Goal: Transaction & Acquisition: Obtain resource

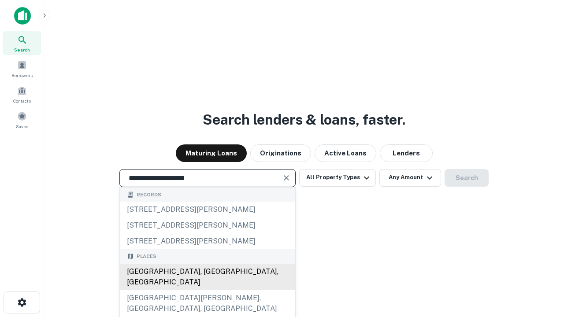
click at [207, 290] on div "Santa Monica, CA, USA" at bounding box center [207, 277] width 175 height 26
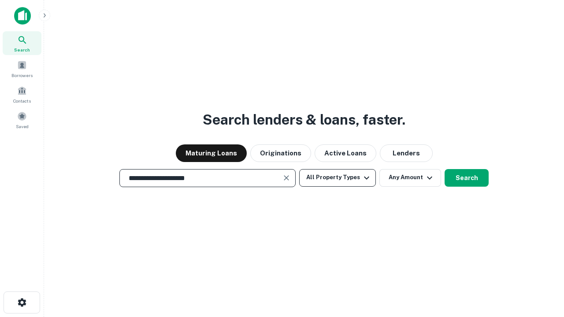
type input "**********"
click at [337, 177] on button "All Property Types" at bounding box center [337, 178] width 77 height 18
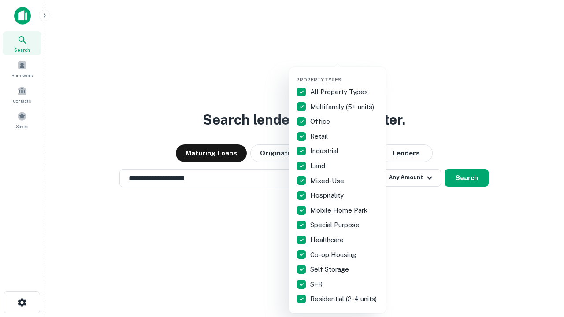
click at [344, 74] on button "button" at bounding box center [344, 74] width 97 height 0
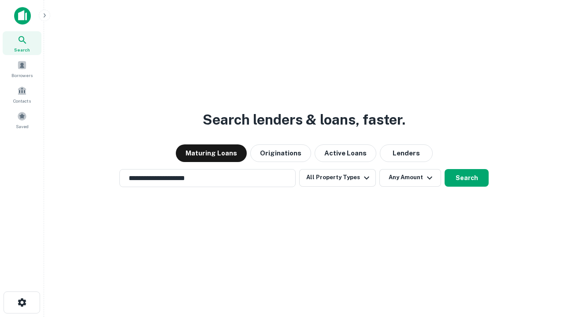
scroll to position [14, 0]
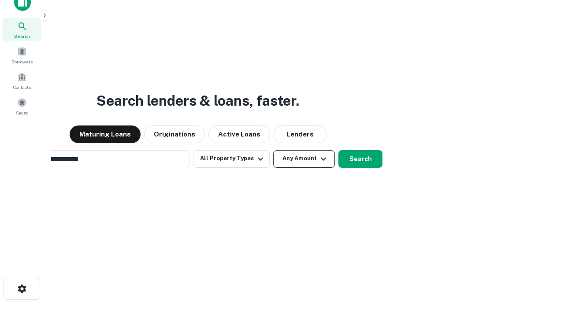
click at [273, 150] on button "Any Amount" at bounding box center [304, 159] width 62 height 18
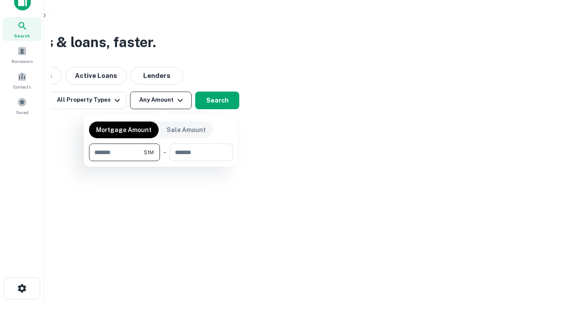
type input "*******"
click at [161, 161] on button "button" at bounding box center [161, 161] width 144 height 0
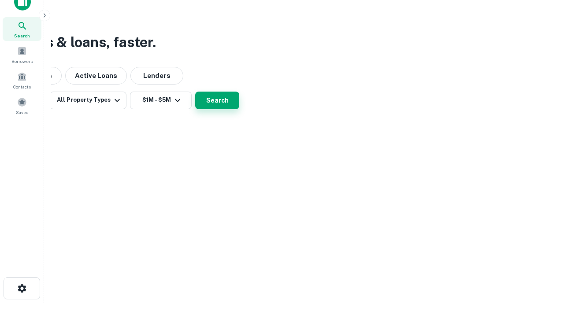
click at [239, 109] on button "Search" at bounding box center [217, 101] width 44 height 18
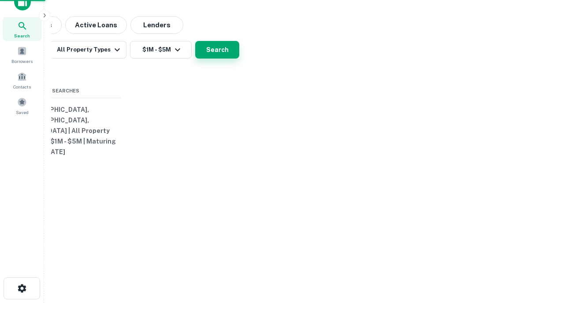
scroll to position [14, 0]
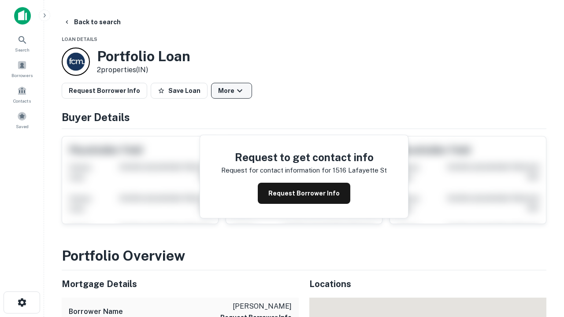
click at [231, 91] on button "More" at bounding box center [231, 91] width 41 height 16
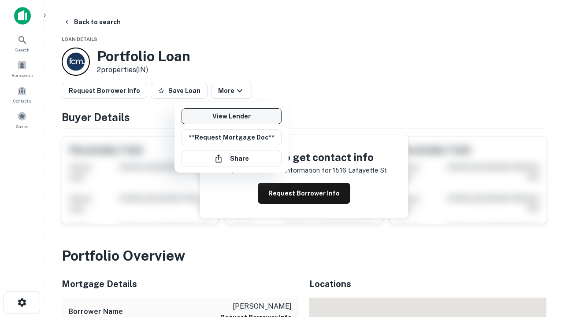
click at [231, 116] on link "View Lender" at bounding box center [231, 116] width 100 height 16
